Goal: Check status: Check status

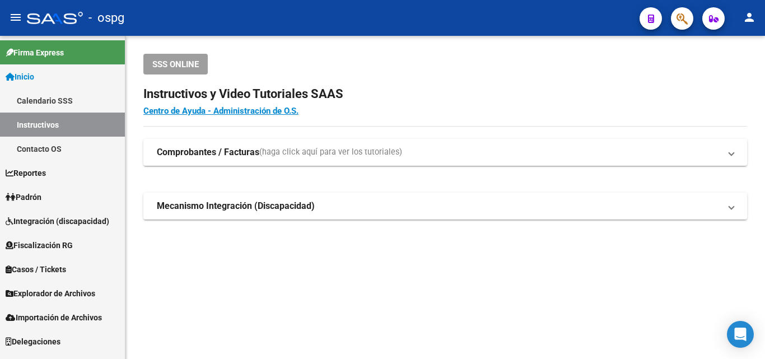
click at [53, 195] on link "Padrón" at bounding box center [62, 197] width 125 height 24
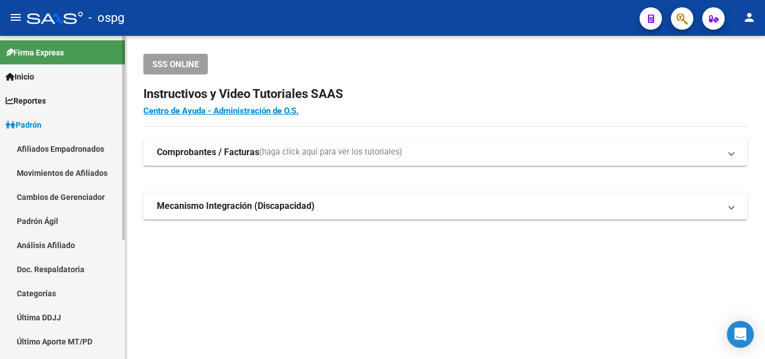
click at [51, 243] on link "Análisis Afiliado" at bounding box center [62, 245] width 125 height 24
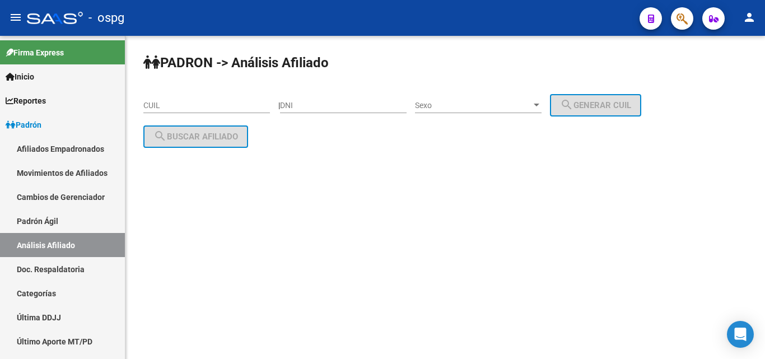
click at [163, 109] on input "CUIL" at bounding box center [206, 106] width 126 height 10
paste input "20-27379511-1"
type input "20-27379511-1"
drag, startPoint x: 418, startPoint y: 166, endPoint x: 186, endPoint y: 130, distance: 235.0
click at [395, 165] on div "El CUIL ingresado es invalido." at bounding box center [444, 169] width 603 height 25
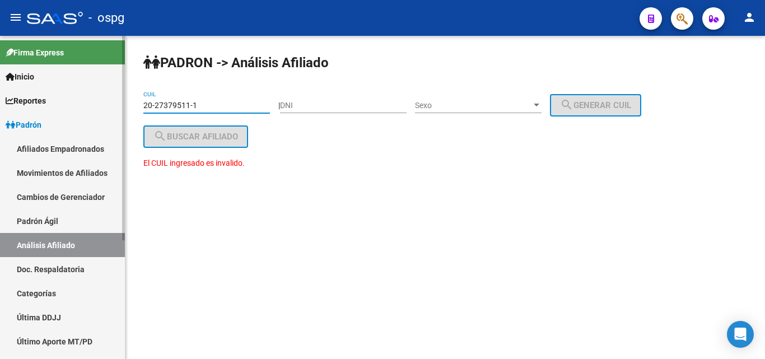
drag, startPoint x: 210, startPoint y: 105, endPoint x: 63, endPoint y: 107, distance: 147.2
click at [63, 107] on mat-sidenav-container "Firma Express Inicio Calendario SSS Instructivos Contacto OS Reportes Ingresos …" at bounding box center [382, 197] width 765 height 323
drag, startPoint x: 153, startPoint y: 105, endPoint x: 0, endPoint y: 98, distance: 152.9
click at [0, 96] on mat-sidenav-container "Firma Express Inicio Calendario SSS Instructivos Contacto OS Reportes Ingresos …" at bounding box center [382, 197] width 765 height 323
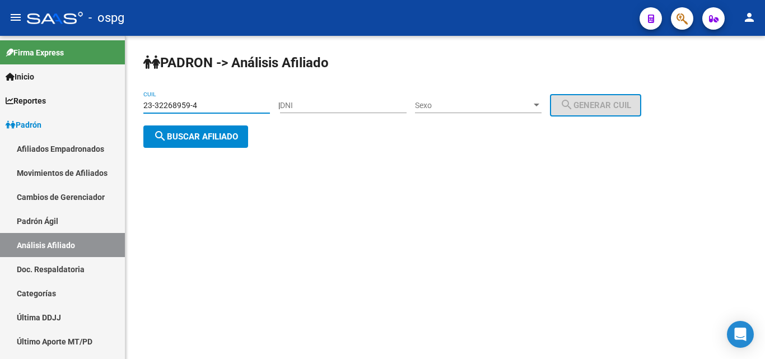
type input "23-32268959-4"
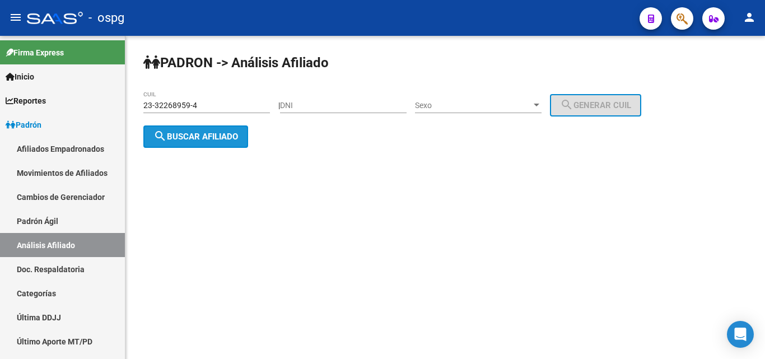
click at [195, 146] on button "search Buscar afiliado" at bounding box center [195, 136] width 105 height 22
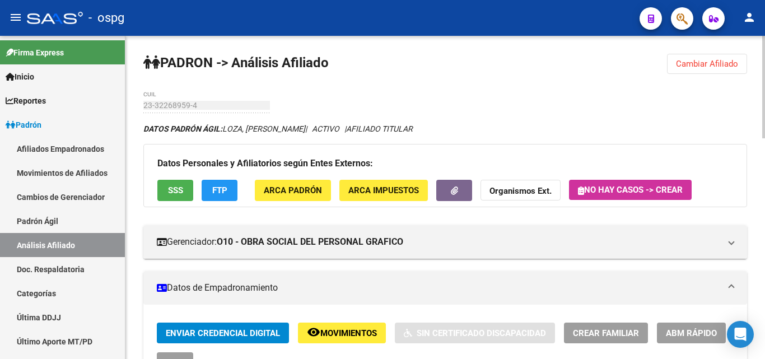
click at [532, 189] on strong "Organismos Ext." at bounding box center [520, 191] width 62 height 10
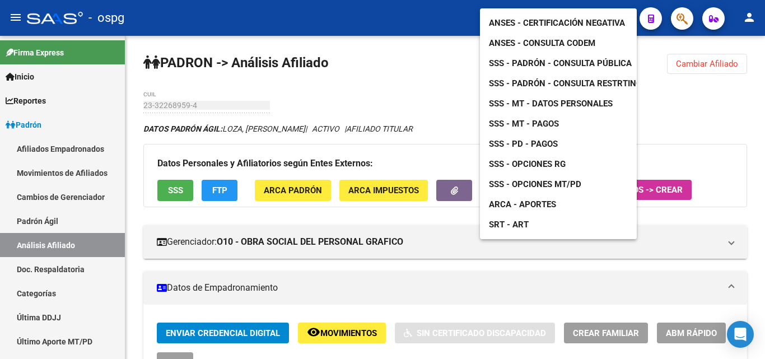
click at [556, 159] on span "SSS - Opciones RG" at bounding box center [527, 164] width 77 height 10
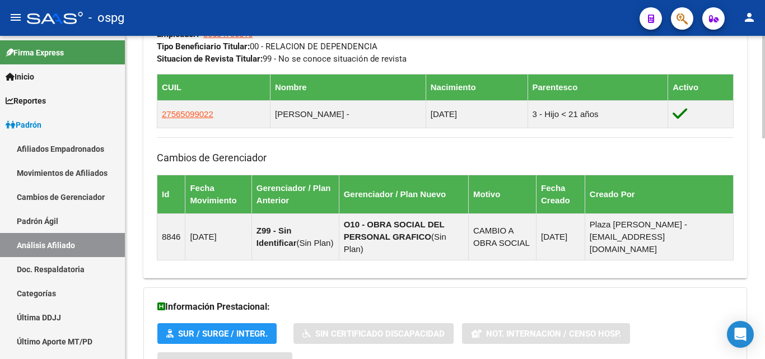
scroll to position [695, 0]
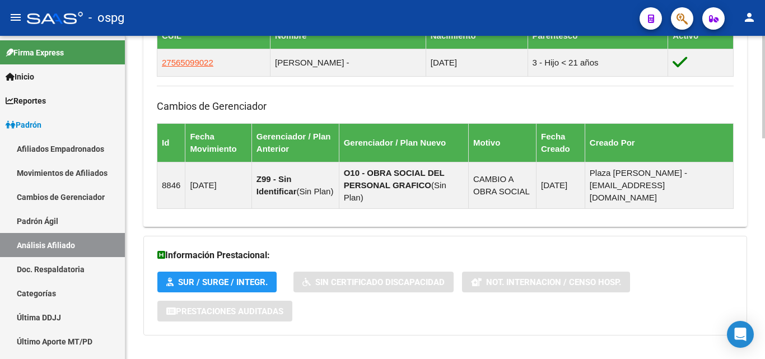
click at [252, 271] on button "SUR / SURGE / INTEGR." at bounding box center [216, 281] width 119 height 21
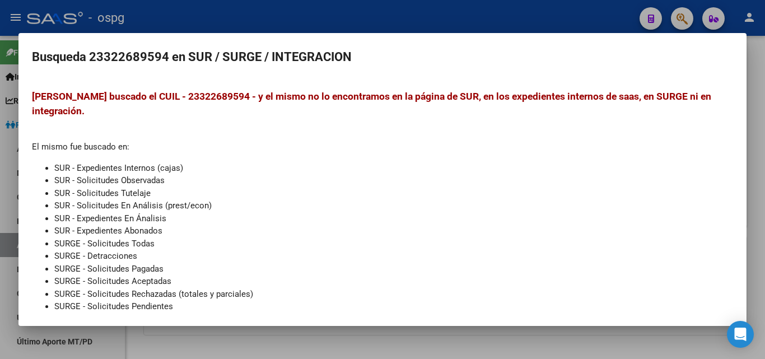
click at [349, 22] on div at bounding box center [382, 179] width 765 height 359
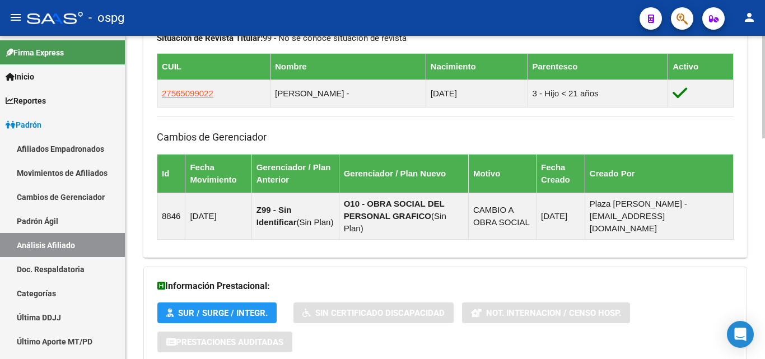
scroll to position [639, 0]
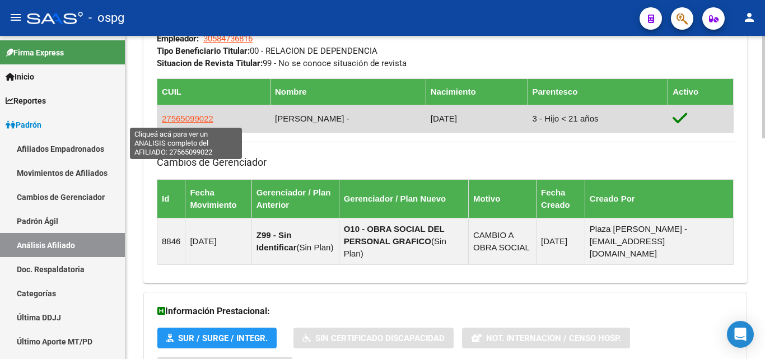
click at [192, 119] on span "27565099022" at bounding box center [187, 119] width 51 height 10
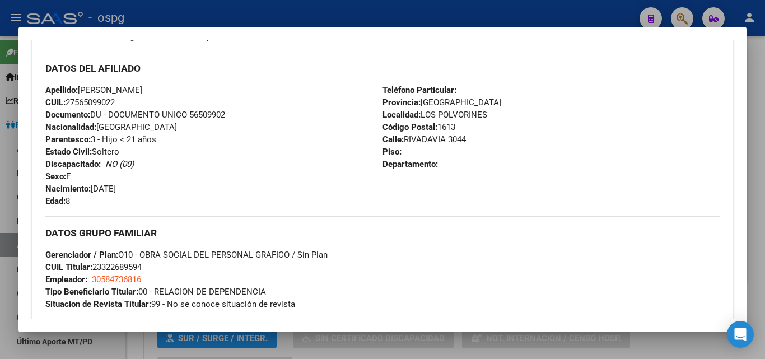
scroll to position [392, 0]
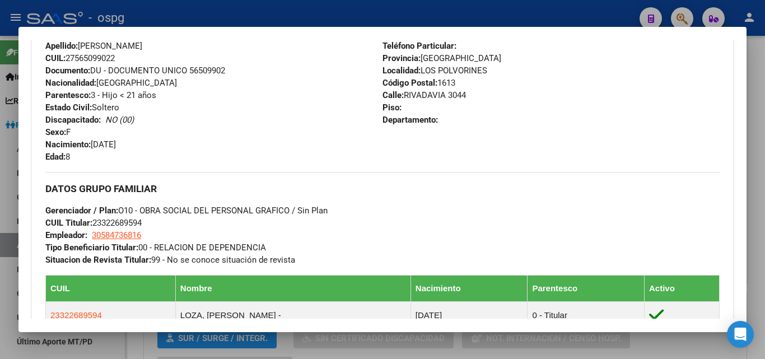
click at [270, 7] on div at bounding box center [382, 179] width 765 height 359
